Goal: Information Seeking & Learning: Learn about a topic

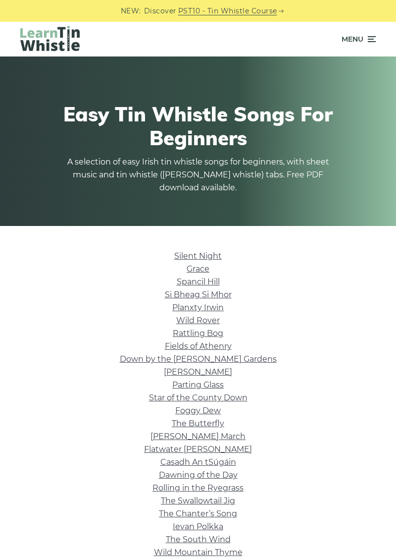
click at [168, 264] on li "Grace" at bounding box center [198, 269] width 356 height 13
click at [187, 267] on link "Grace" at bounding box center [198, 268] width 23 height 9
click at [211, 258] on link "Silent Night" at bounding box center [198, 255] width 48 height 9
click at [215, 408] on link "Foggy Dew" at bounding box center [198, 410] width 46 height 9
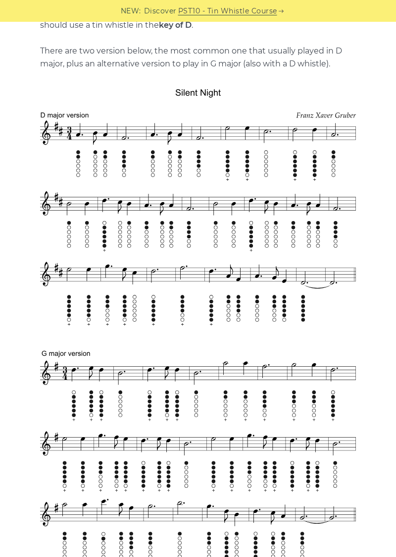
scroll to position [252, 0]
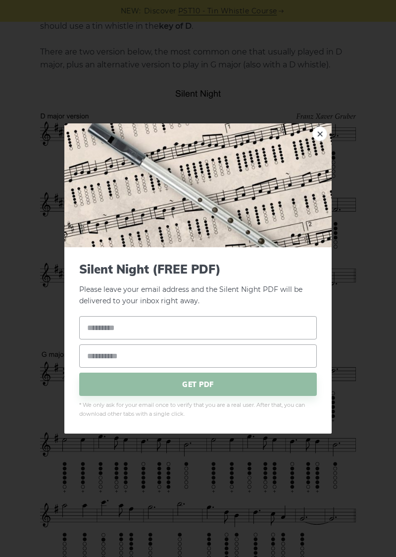
click at [321, 141] on link "×" at bounding box center [320, 133] width 15 height 15
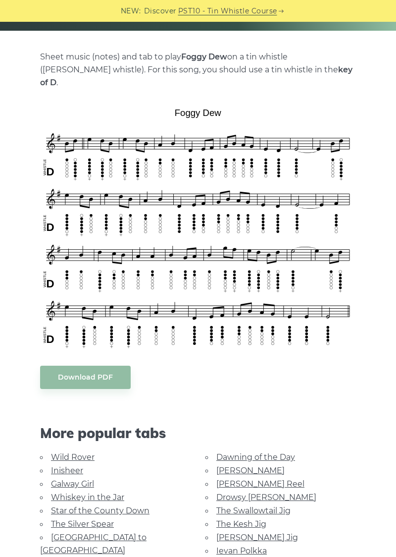
scroll to position [199, 0]
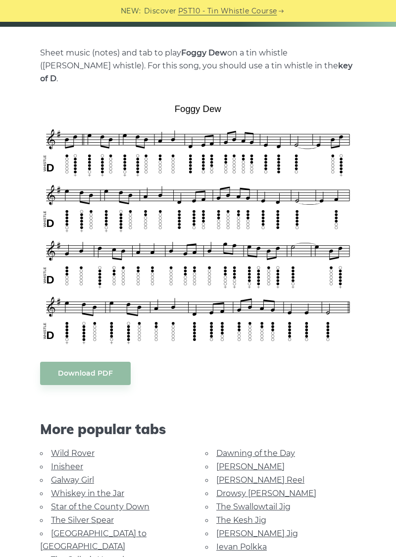
click at [229, 462] on link "[PERSON_NAME]" at bounding box center [251, 466] width 68 height 9
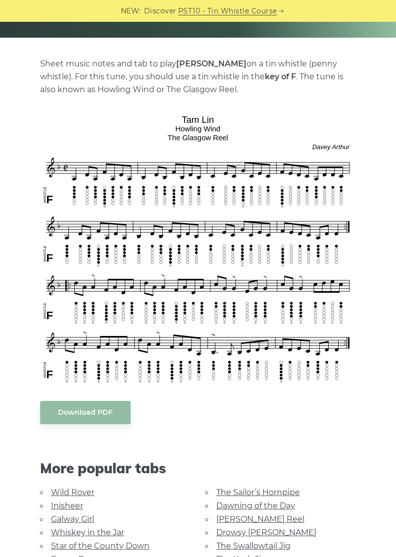
scroll to position [187, 0]
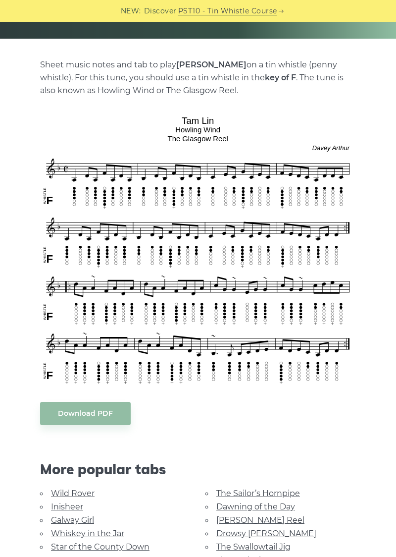
click at [379, 556] on div "Sheet music notes and tab to play [PERSON_NAME] on a tin whistle ([PERSON_NAME]…" at bounding box center [198, 487] width 371 height 859
